Goal: Check status

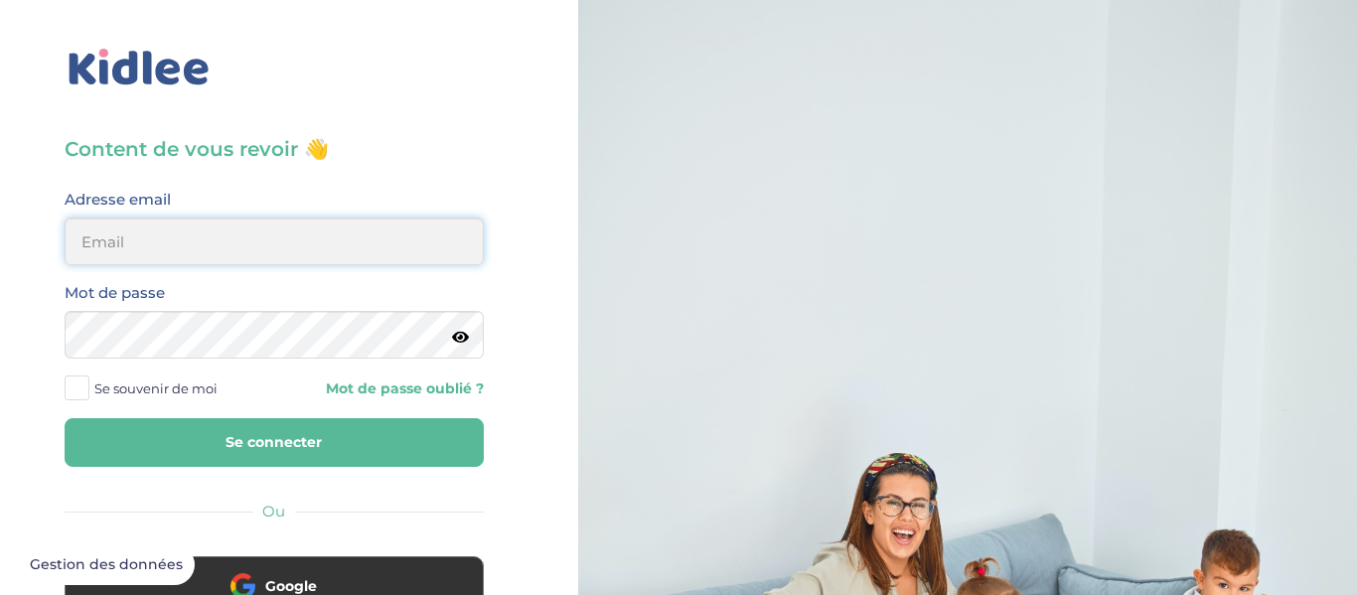
type input "helenatw4@gmail.com"
click at [260, 455] on button "Se connecter" at bounding box center [274, 442] width 419 height 49
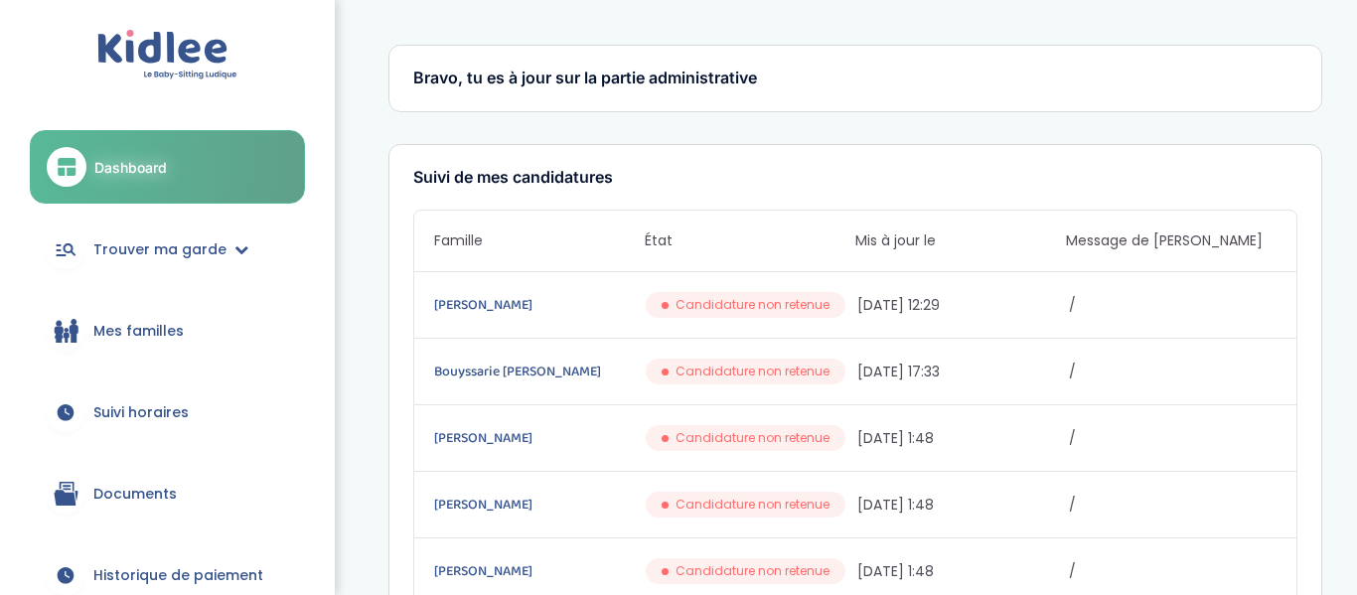
click at [137, 413] on span "Suivi horaires" at bounding box center [140, 412] width 95 height 21
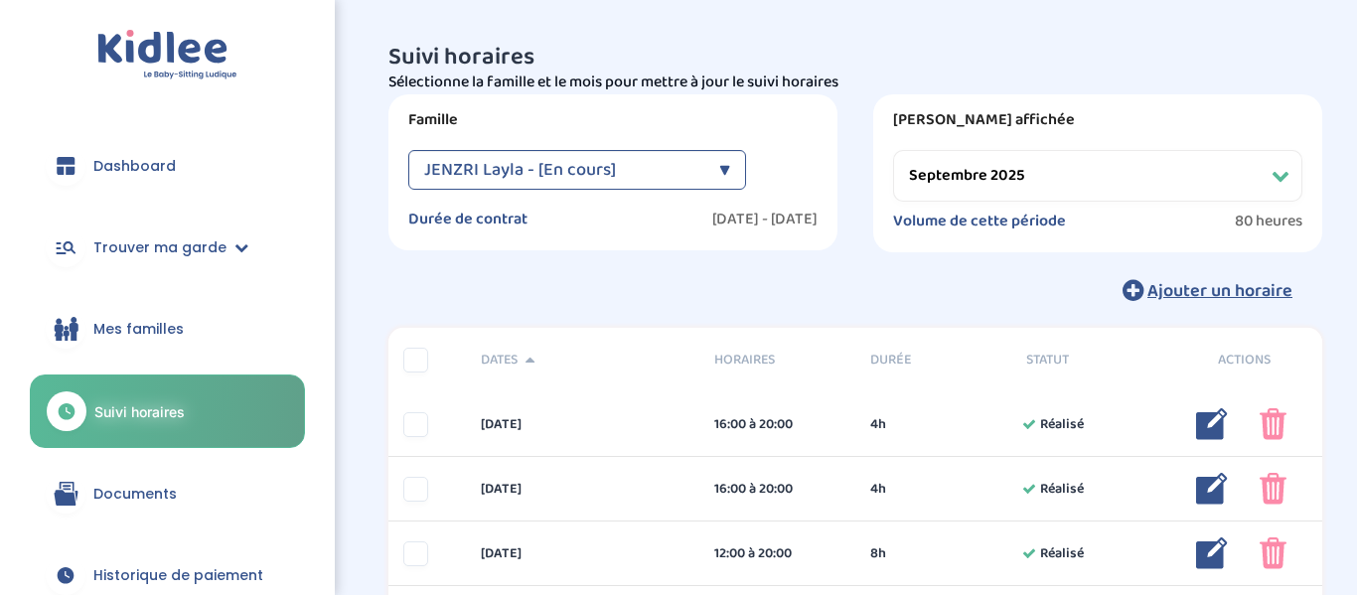
select select "septembre 2025"
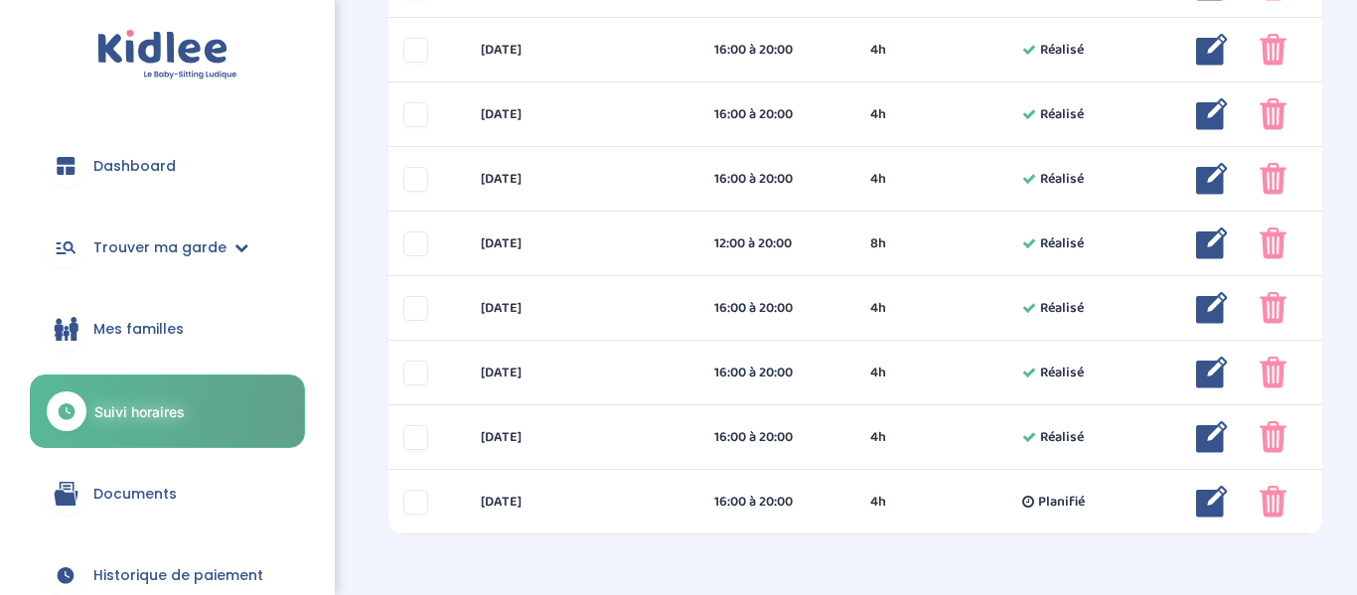
scroll to position [995, 0]
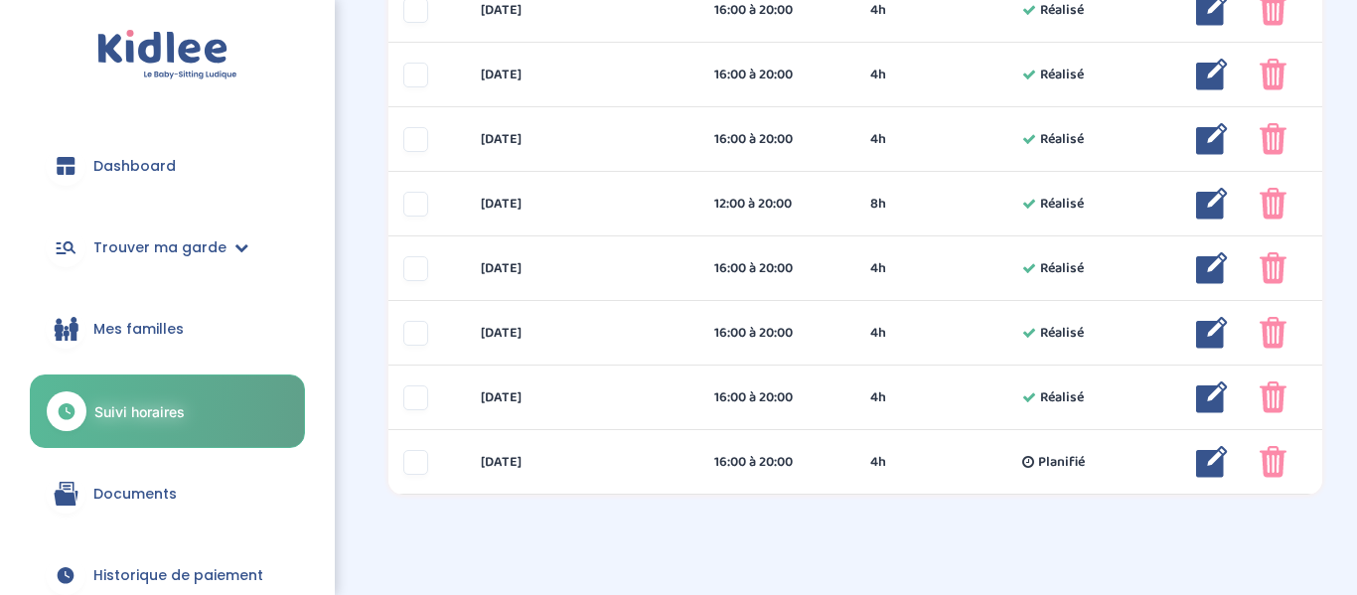
click at [217, 572] on span "Historique de paiement" at bounding box center [178, 575] width 170 height 21
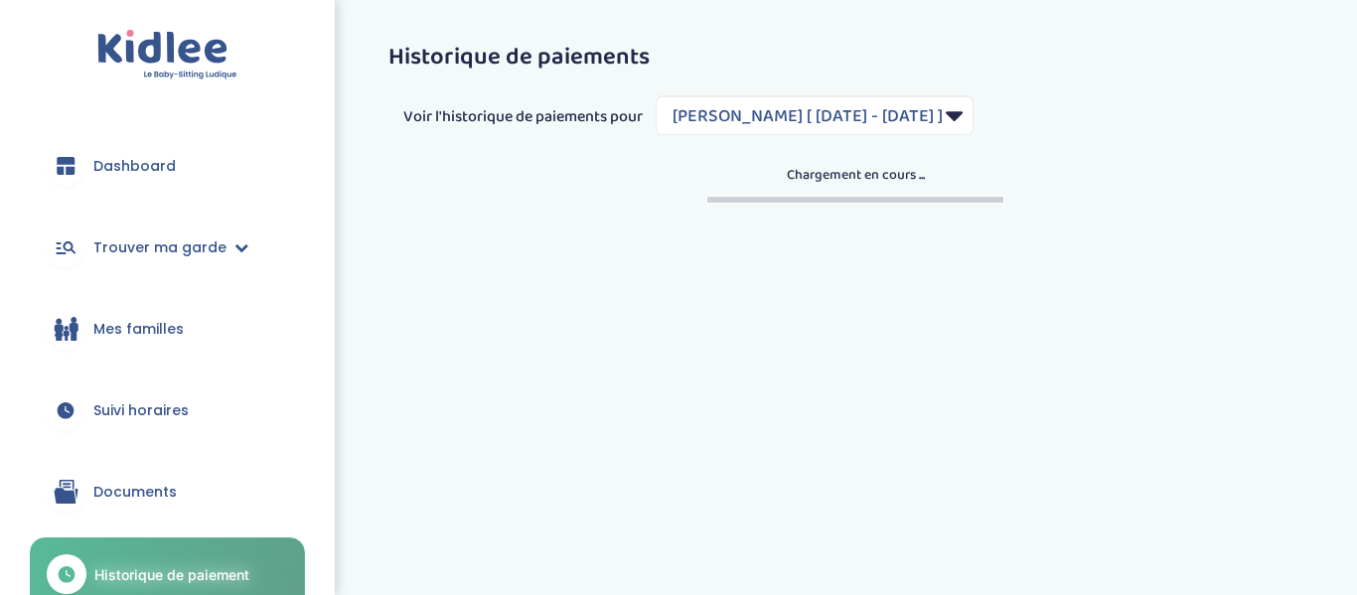
select select "1055"
